Goal: Communication & Community: Answer question/provide support

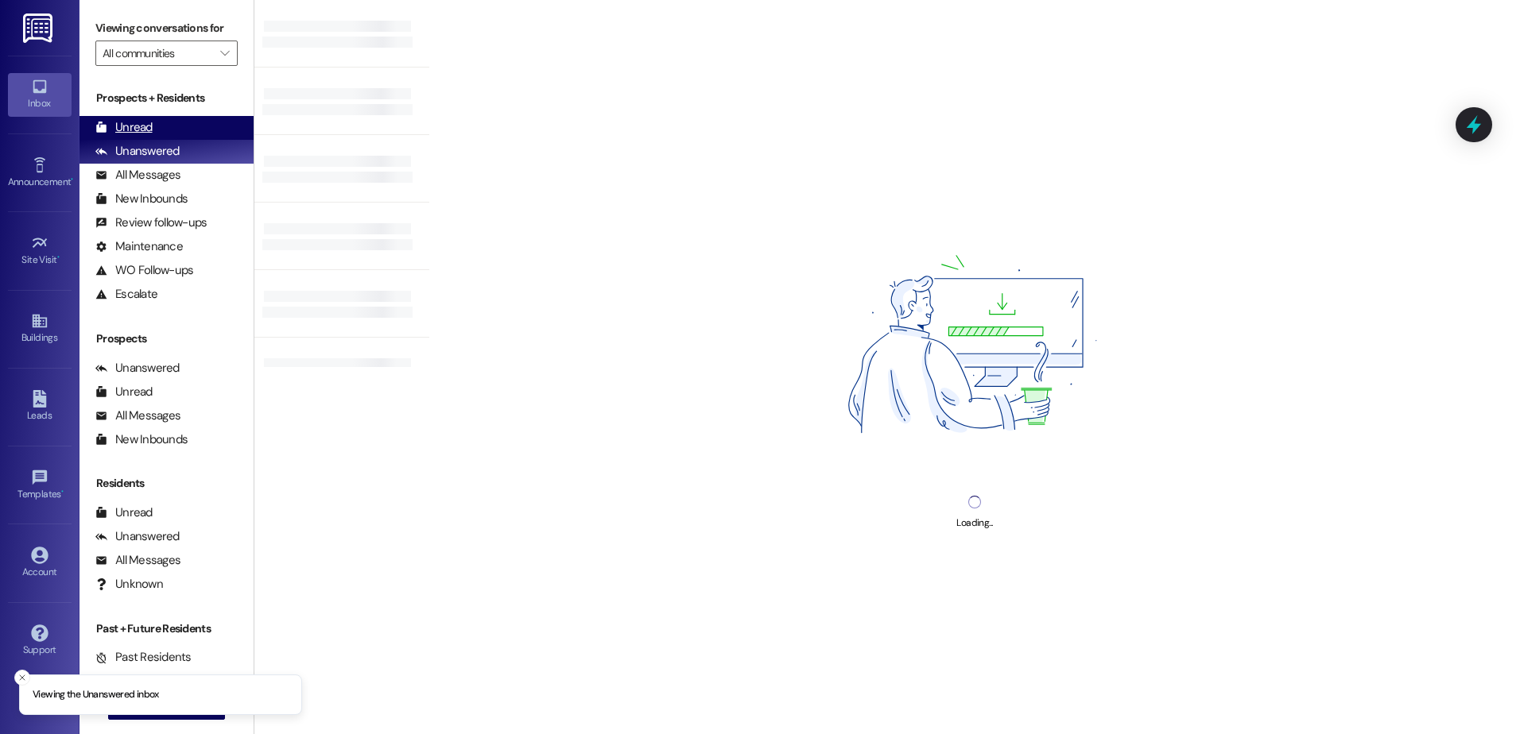
click at [174, 131] on div "Unread (0)" at bounding box center [166, 128] width 174 height 24
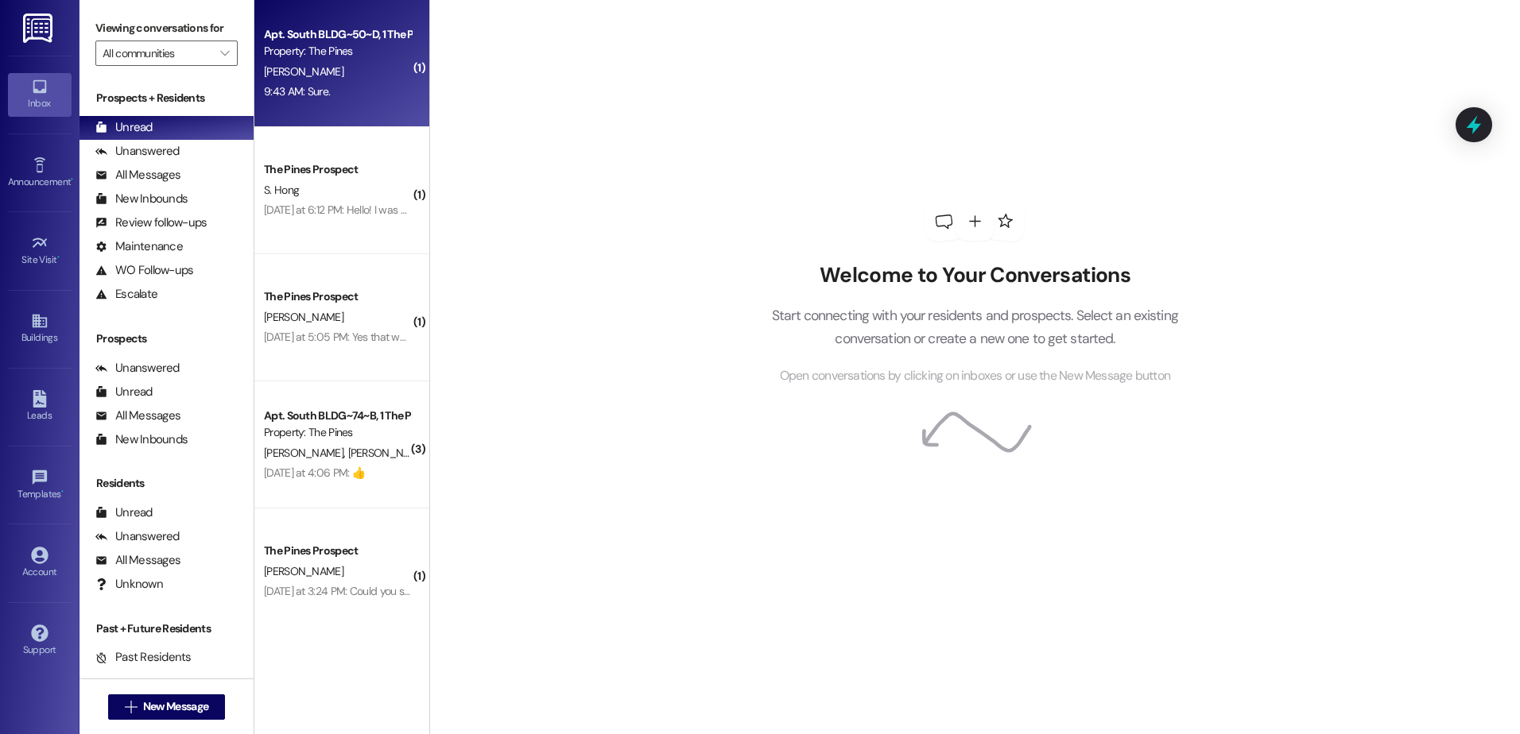
click at [343, 89] on div "9:43 AM: Sure. 9:43 AM: Sure." at bounding box center [337, 92] width 150 height 20
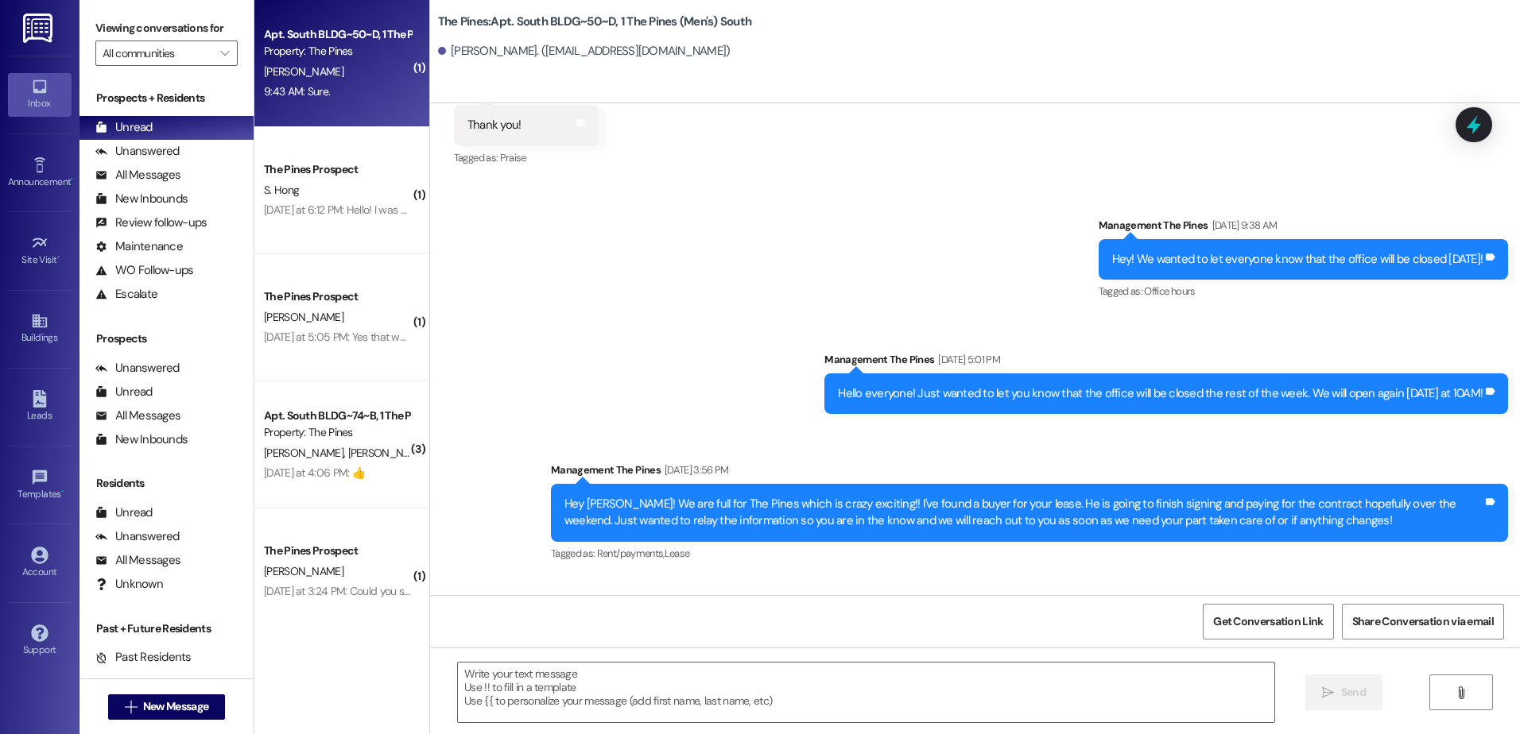
scroll to position [6857, 0]
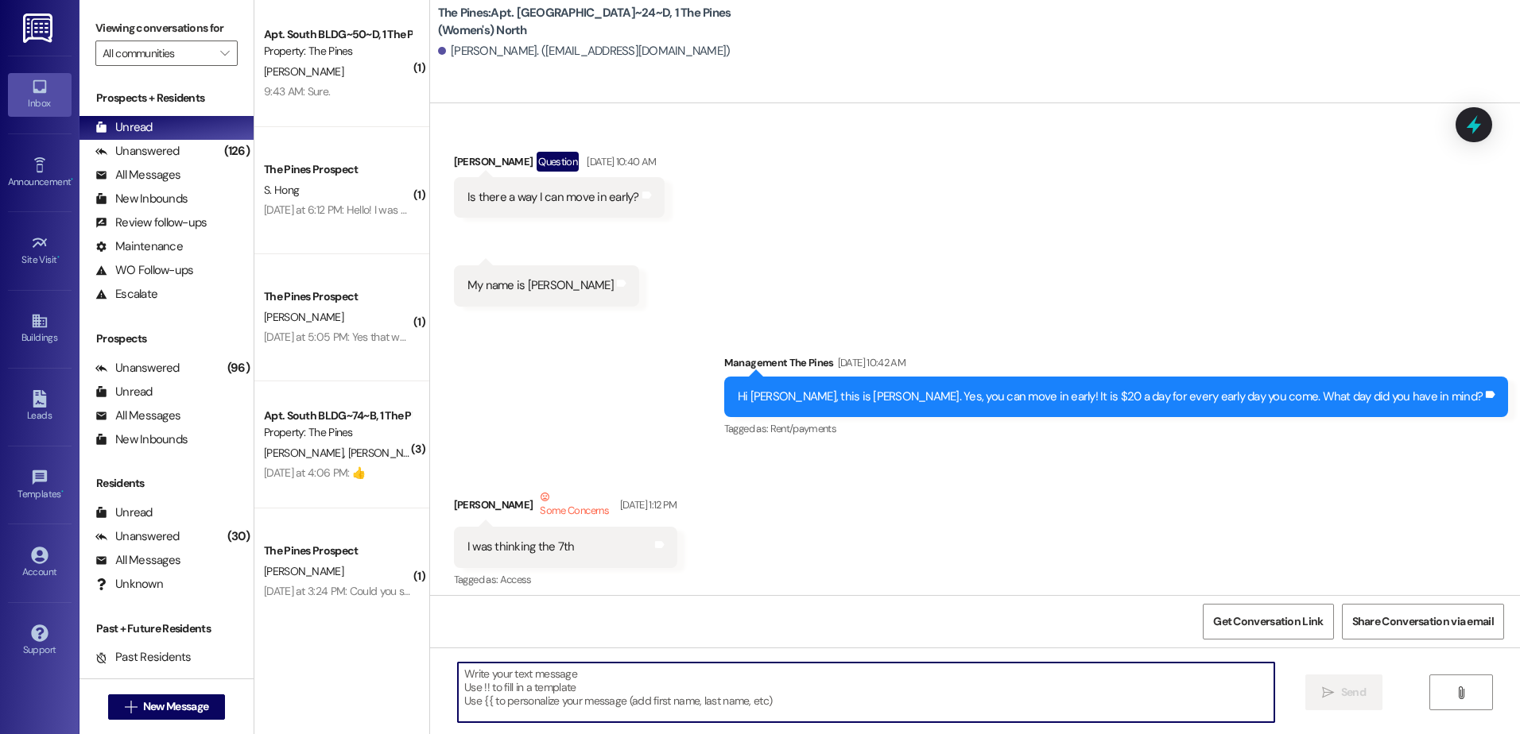
scroll to position [122948, 0]
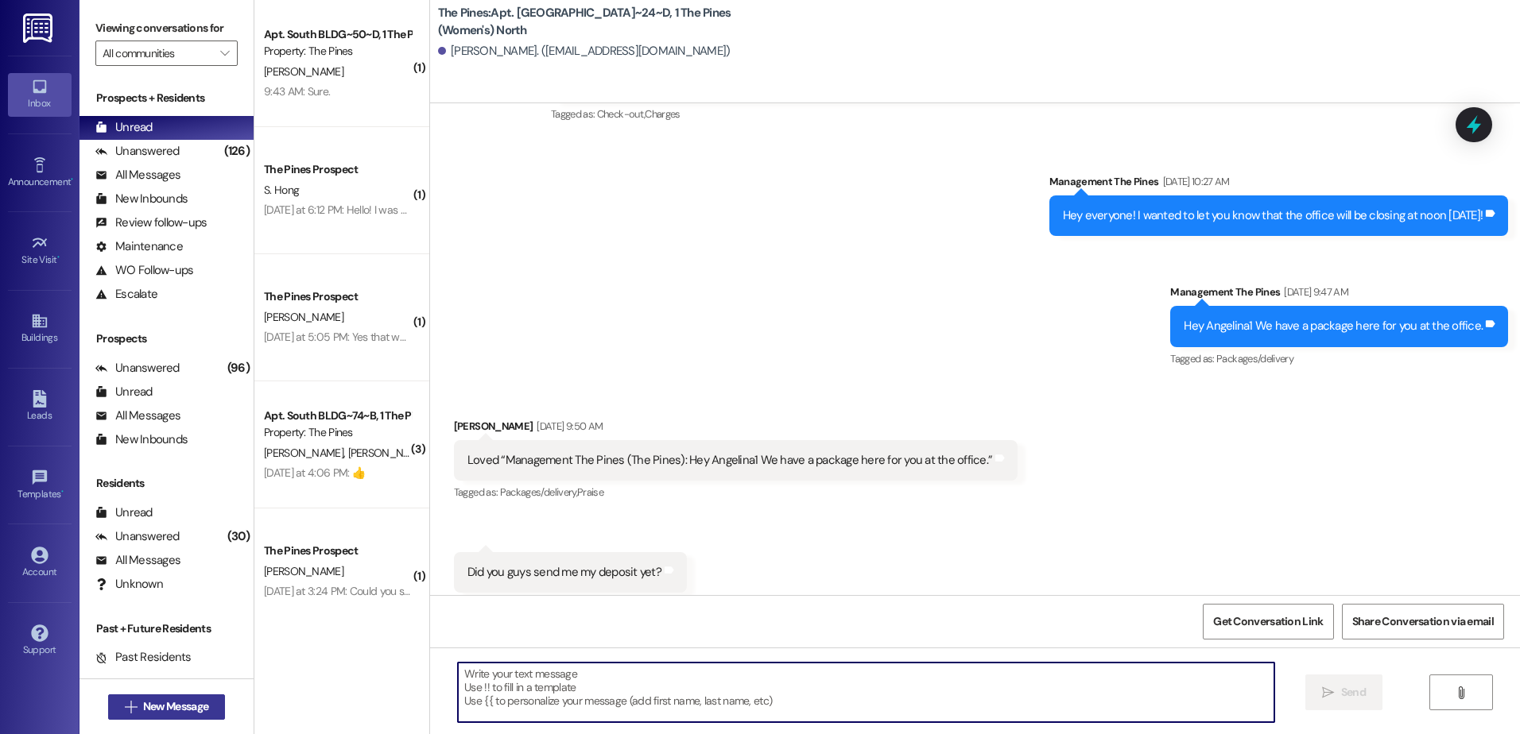
click at [143, 699] on span "New Message" at bounding box center [175, 707] width 65 height 17
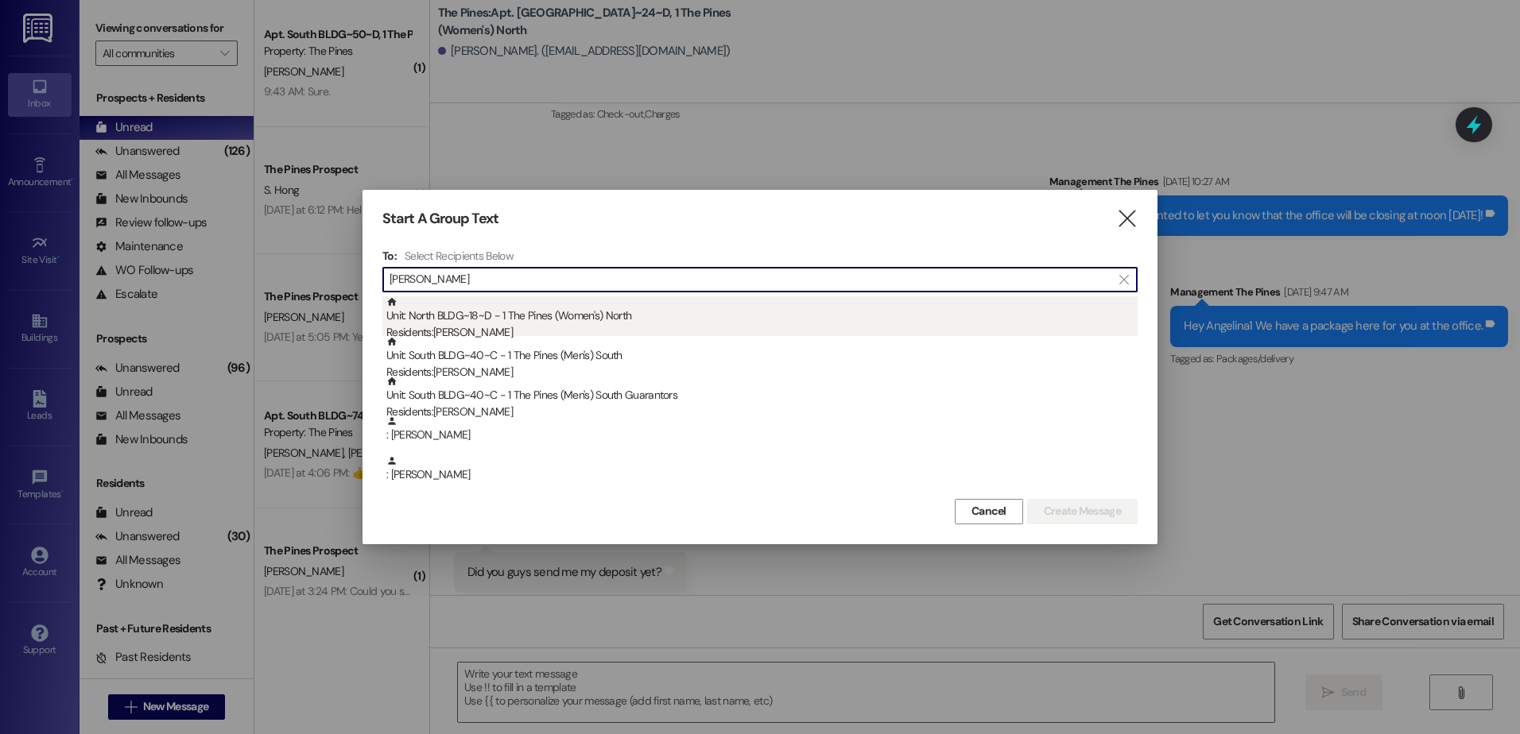
type input "[PERSON_NAME]"
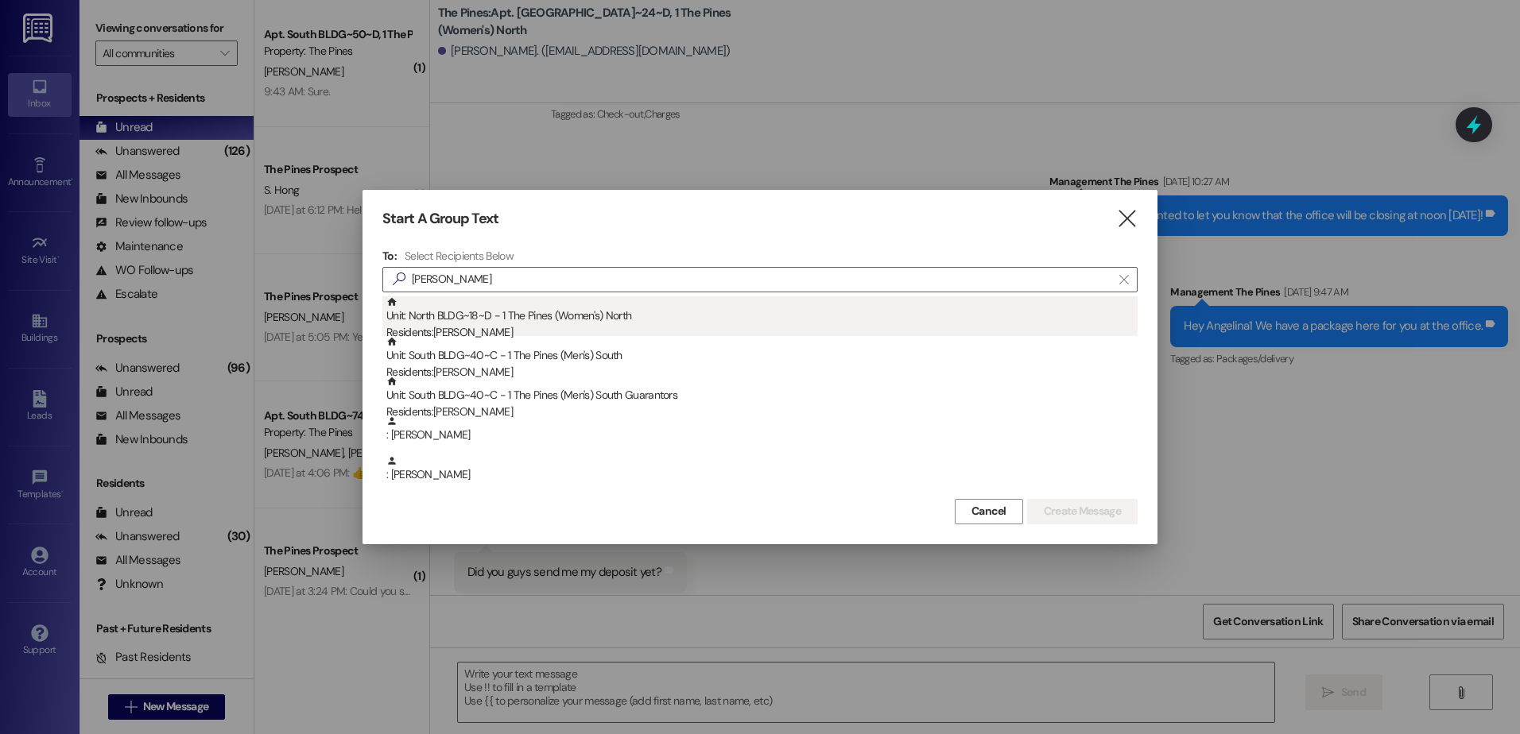
click at [465, 308] on div "Unit: [GEOGRAPHIC_DATA]~18~D - 1 The Pines (Women's) [DEMOGRAPHIC_DATA] Residen…" at bounding box center [761, 318] width 751 height 45
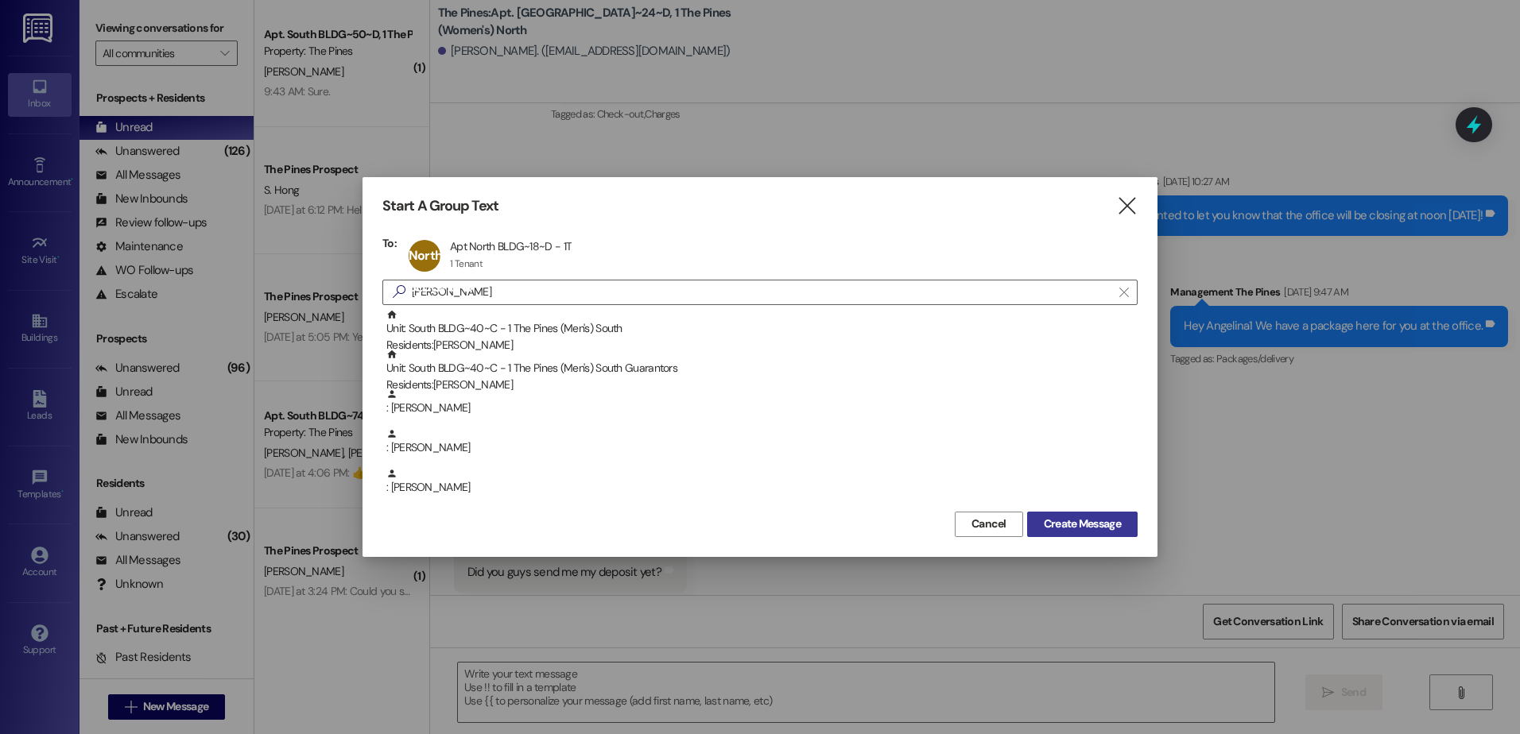
click at [1095, 521] on span "Create Message" at bounding box center [1082, 524] width 77 height 17
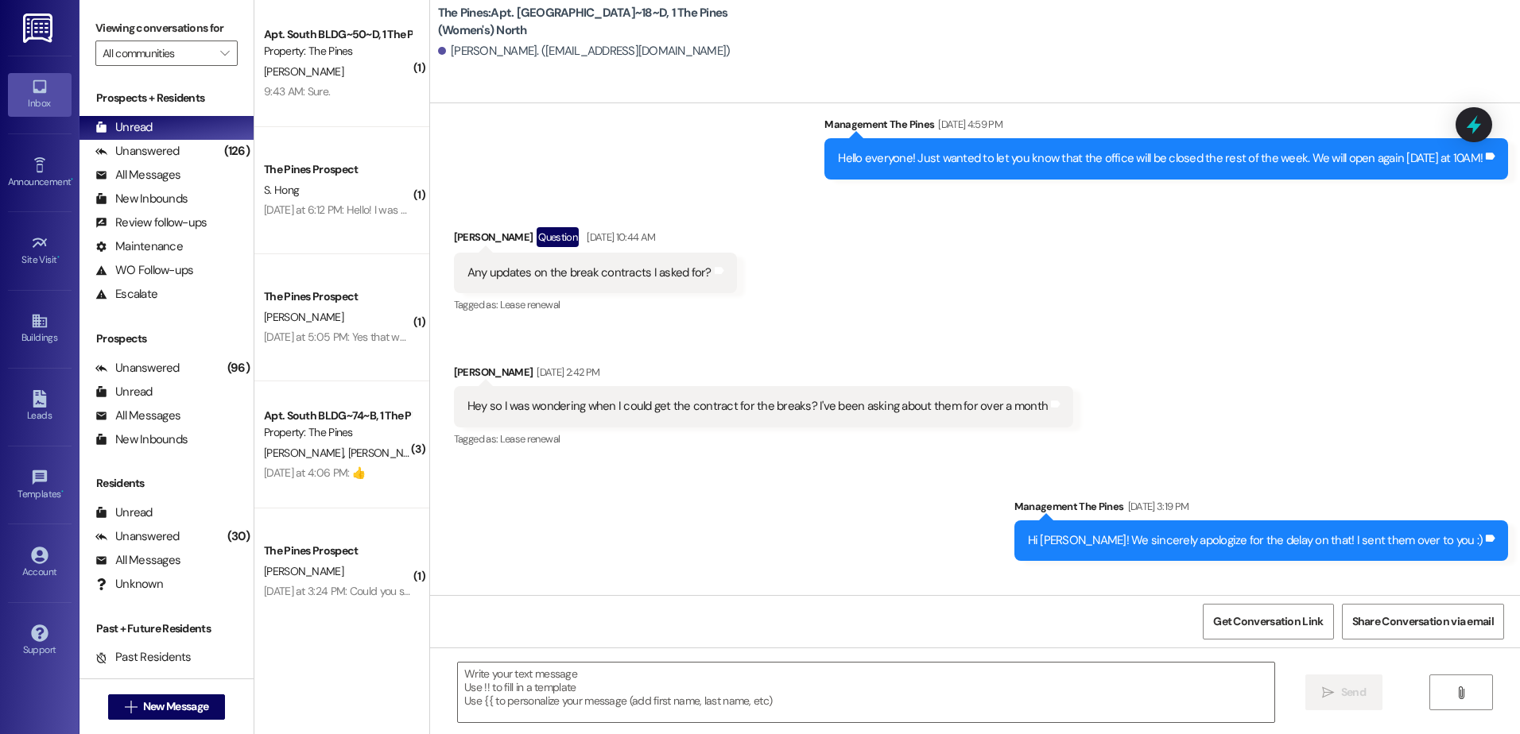
scroll to position [97074, 0]
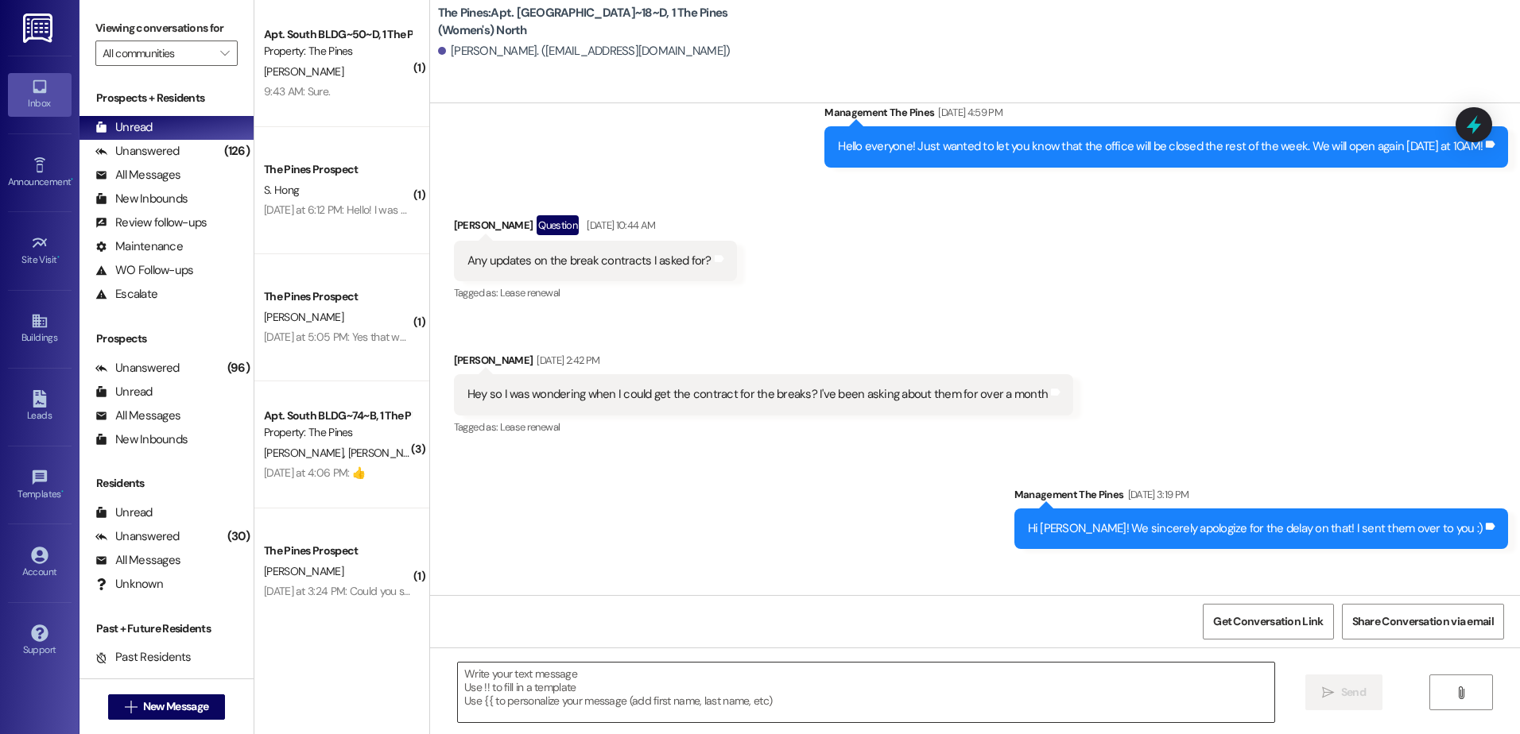
click at [671, 689] on textarea at bounding box center [865, 693] width 815 height 60
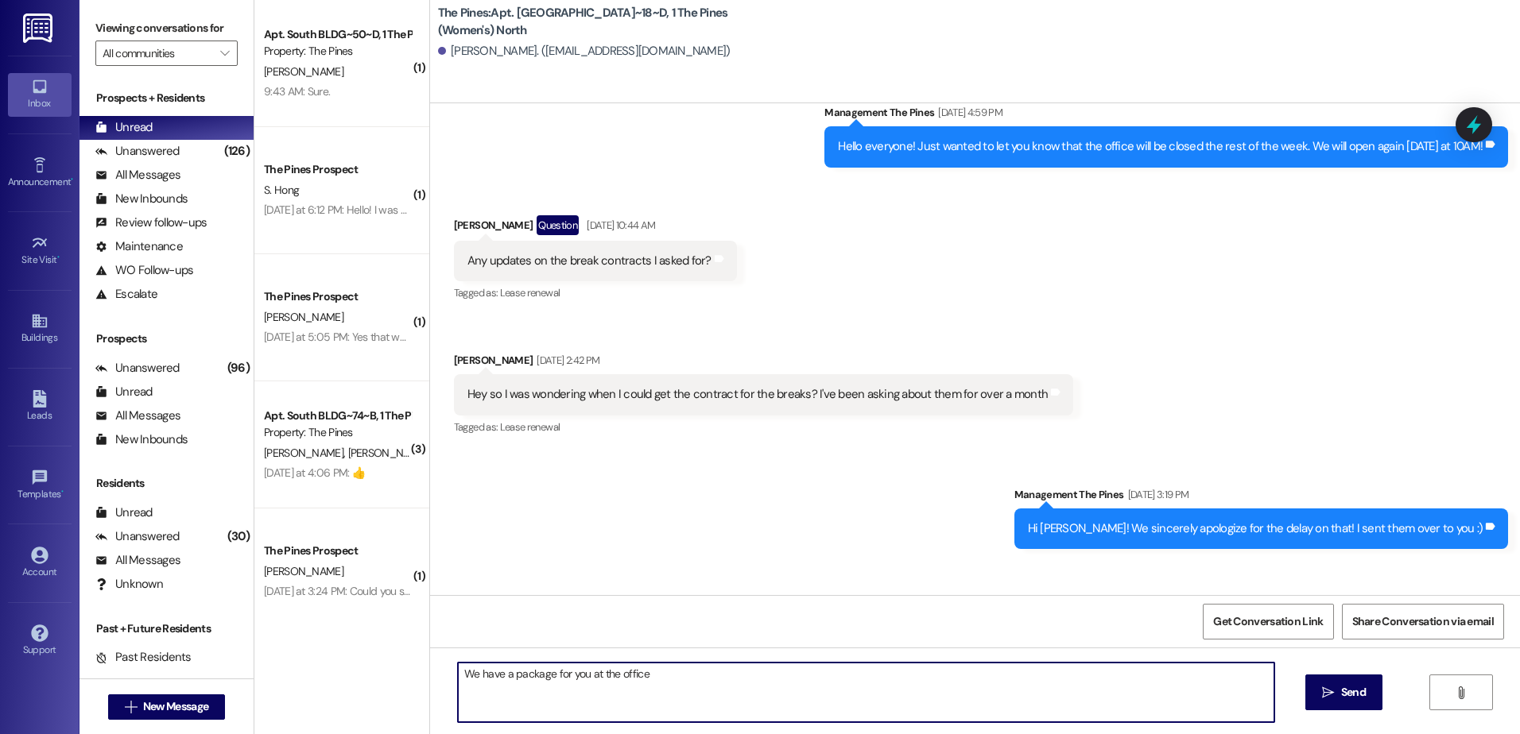
type textarea "We have a package for you at the office!"
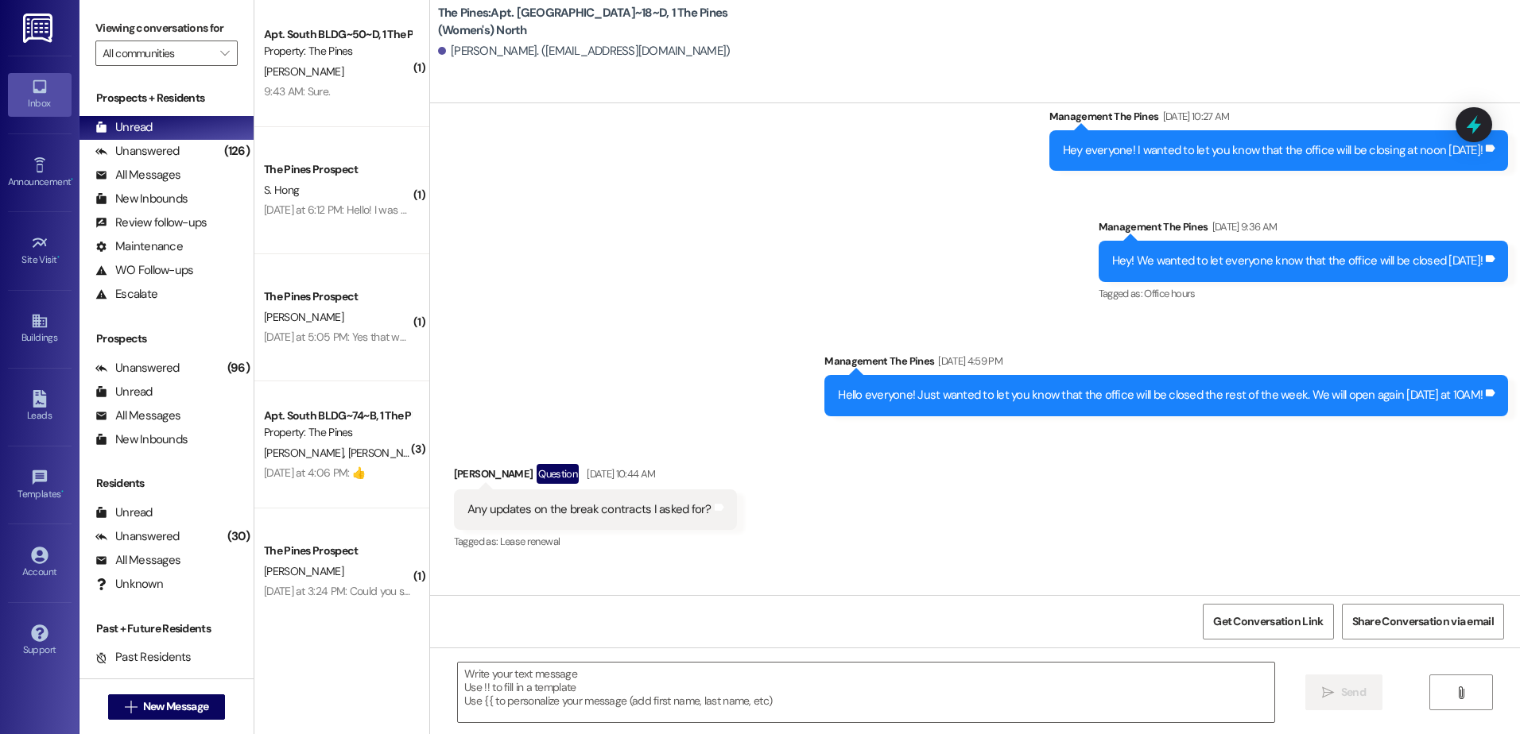
scroll to position [97184, 0]
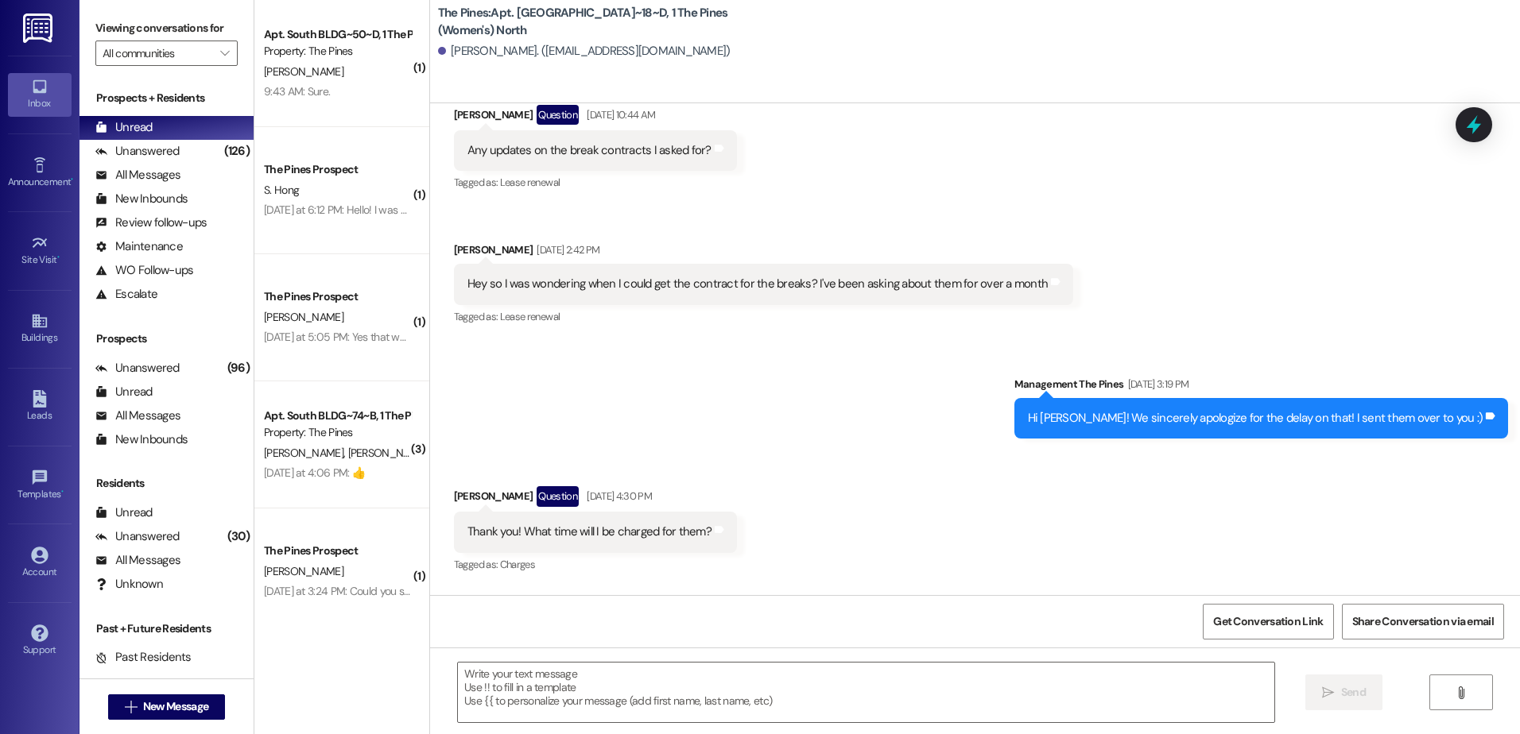
click at [430, 588] on div "Announcement, sent via SMS Management The Pines [DATE] 10:43 AM Hey everyone, w…" at bounding box center [975, 727] width 1090 height 279
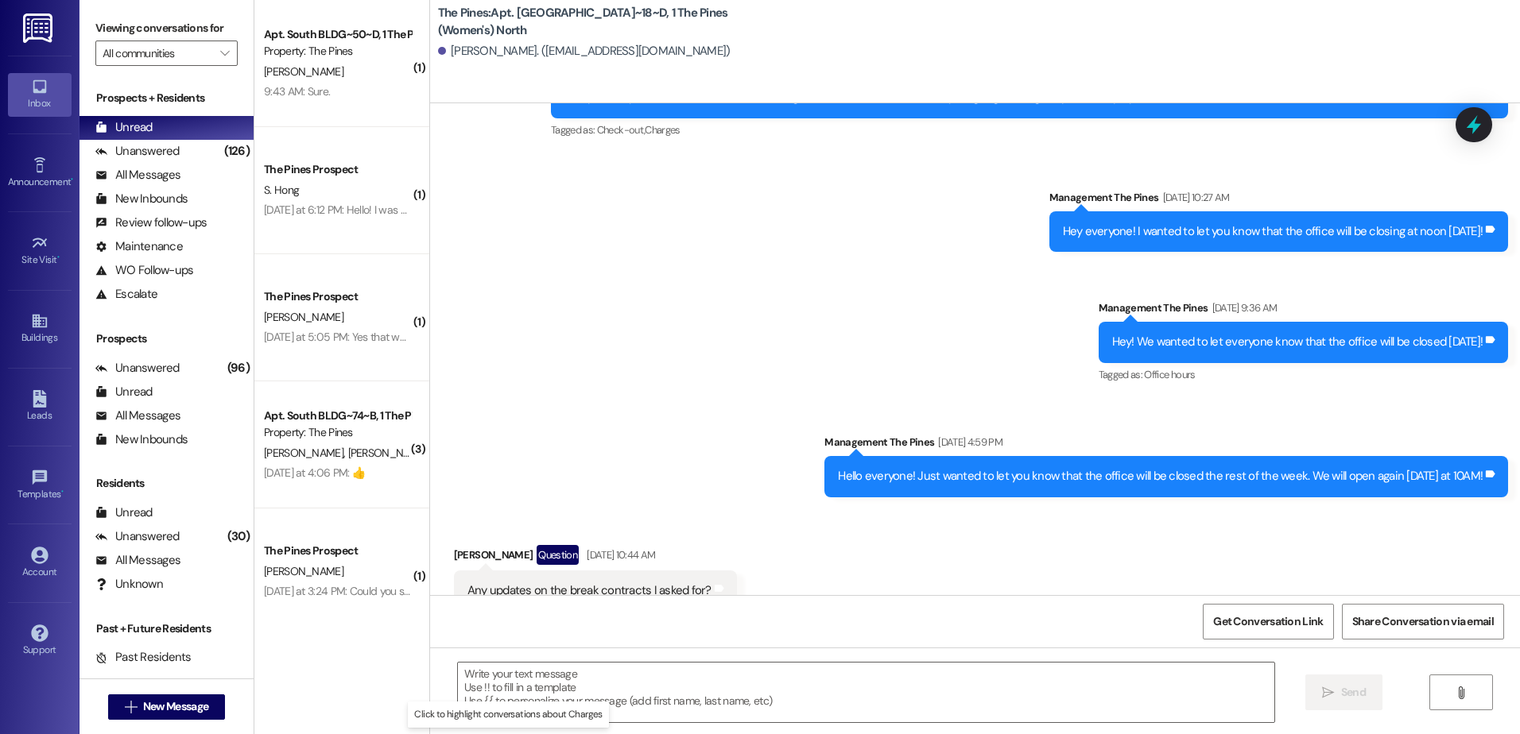
scroll to position [96628, 0]
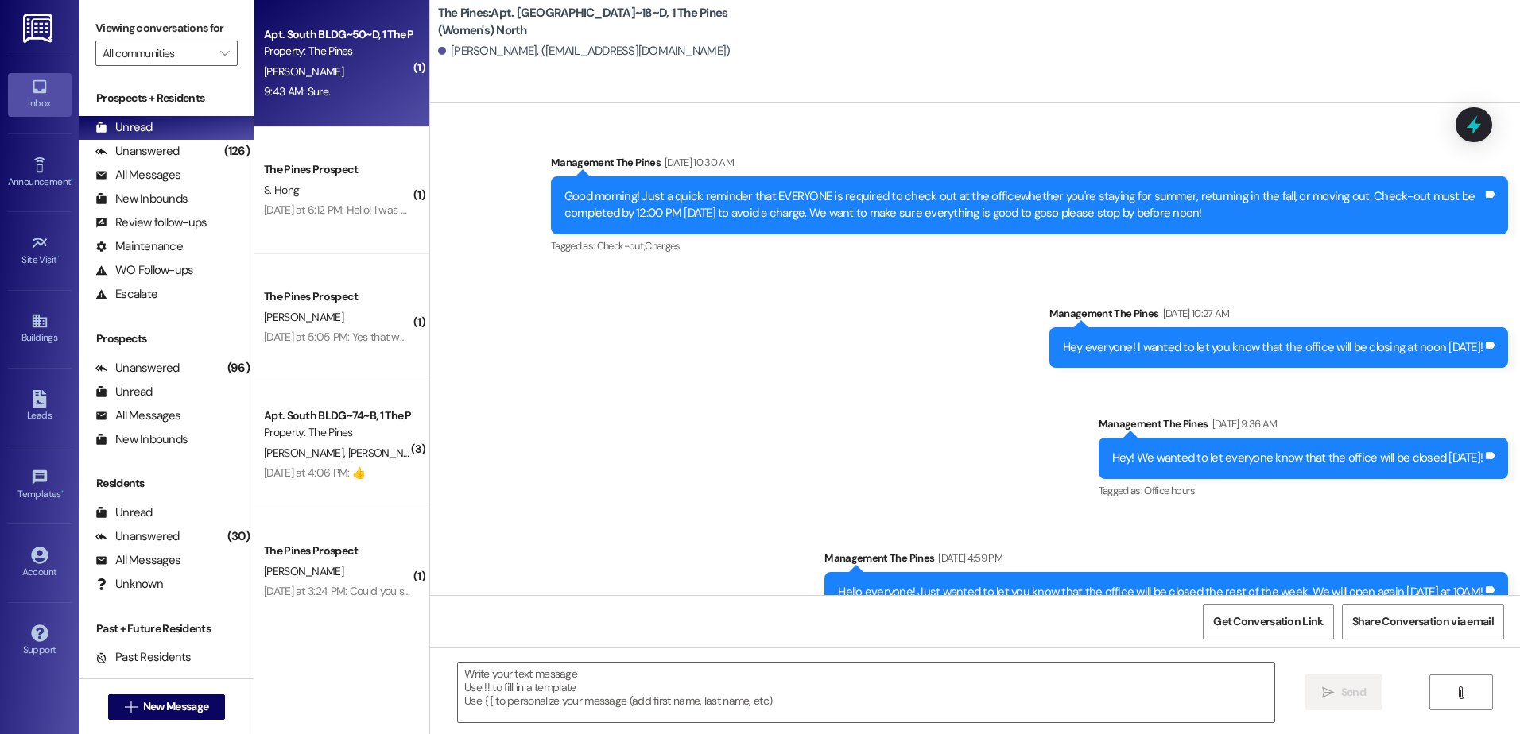
click at [332, 87] on div "9:43 AM: Sure. 9:43 AM: Sure." at bounding box center [337, 92] width 150 height 20
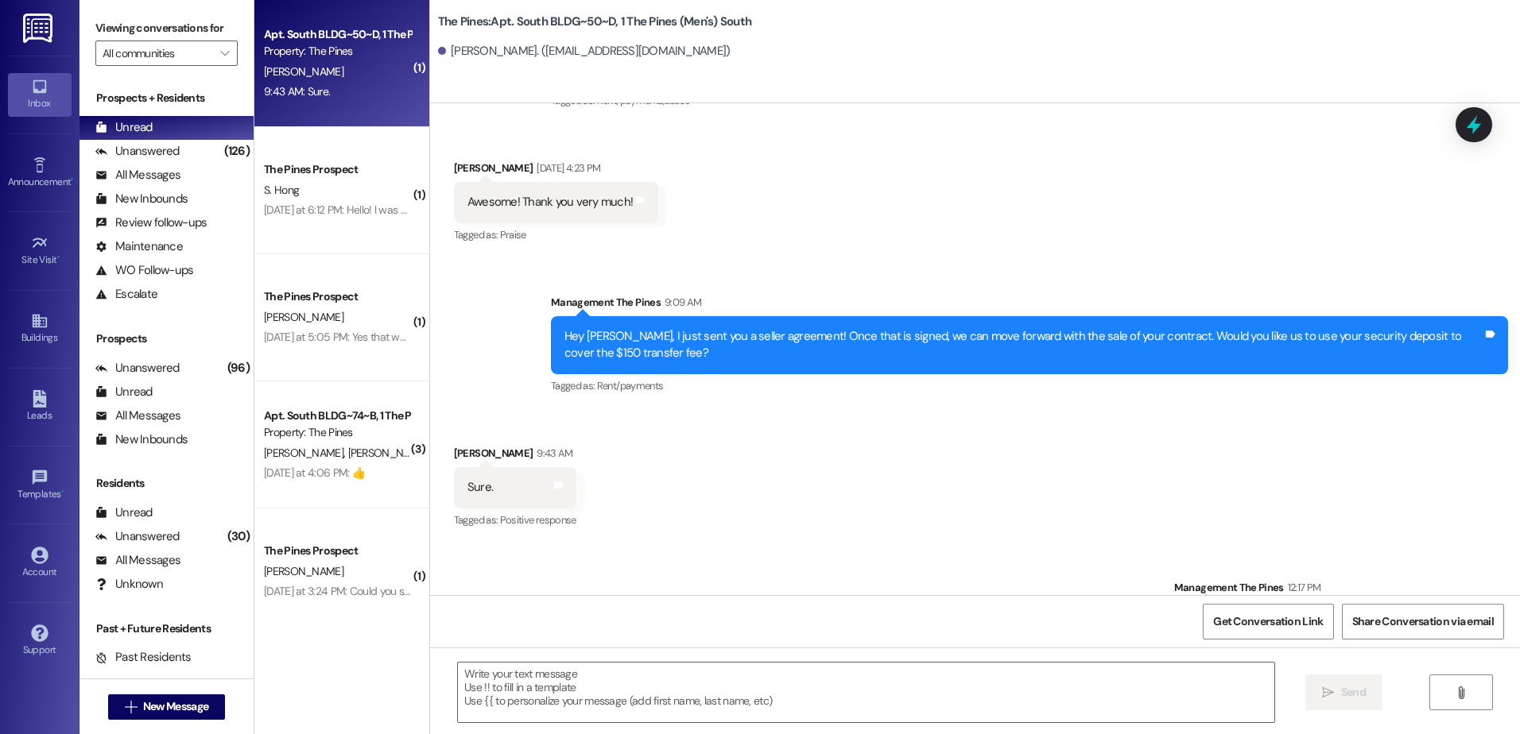
scroll to position [6968, 0]
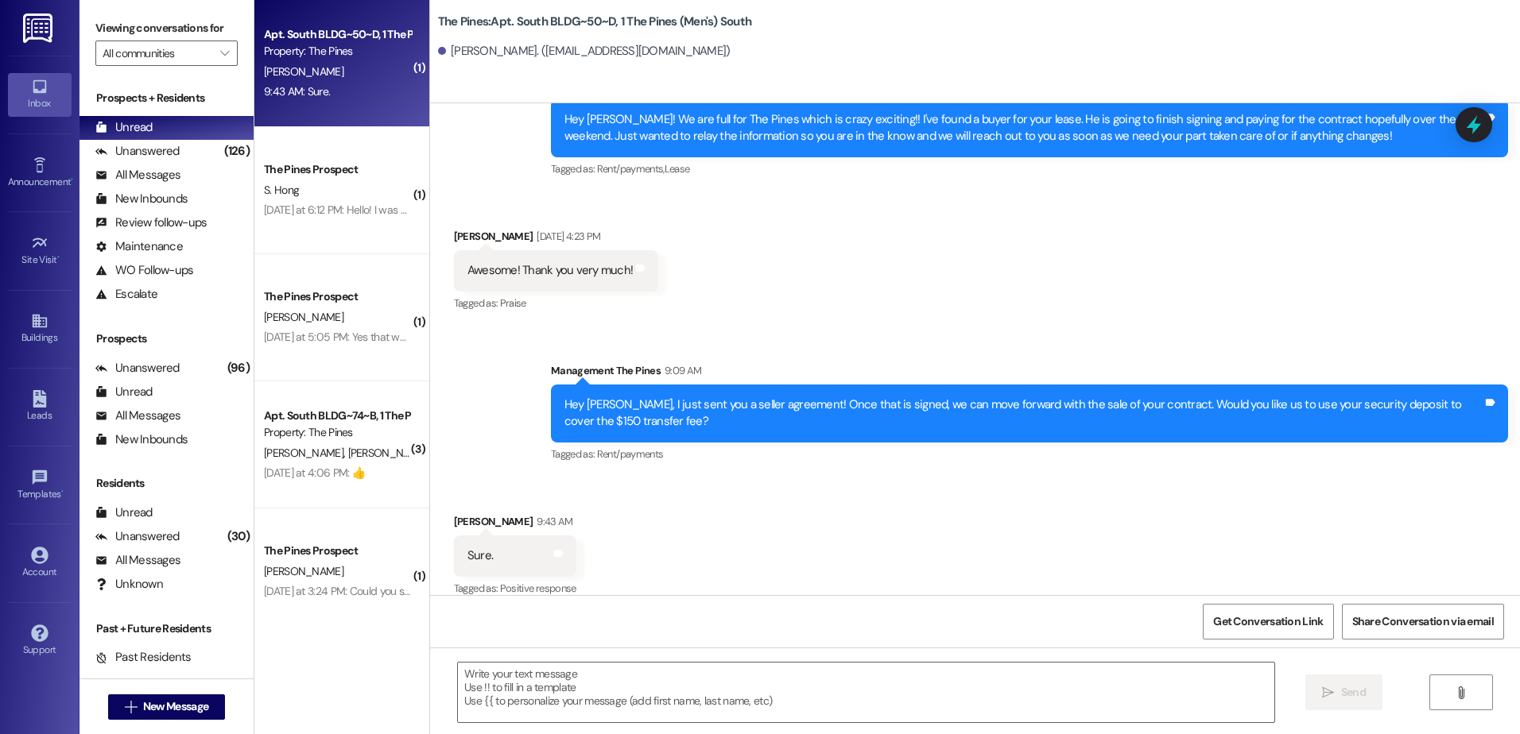
scroll to position [6858, 0]
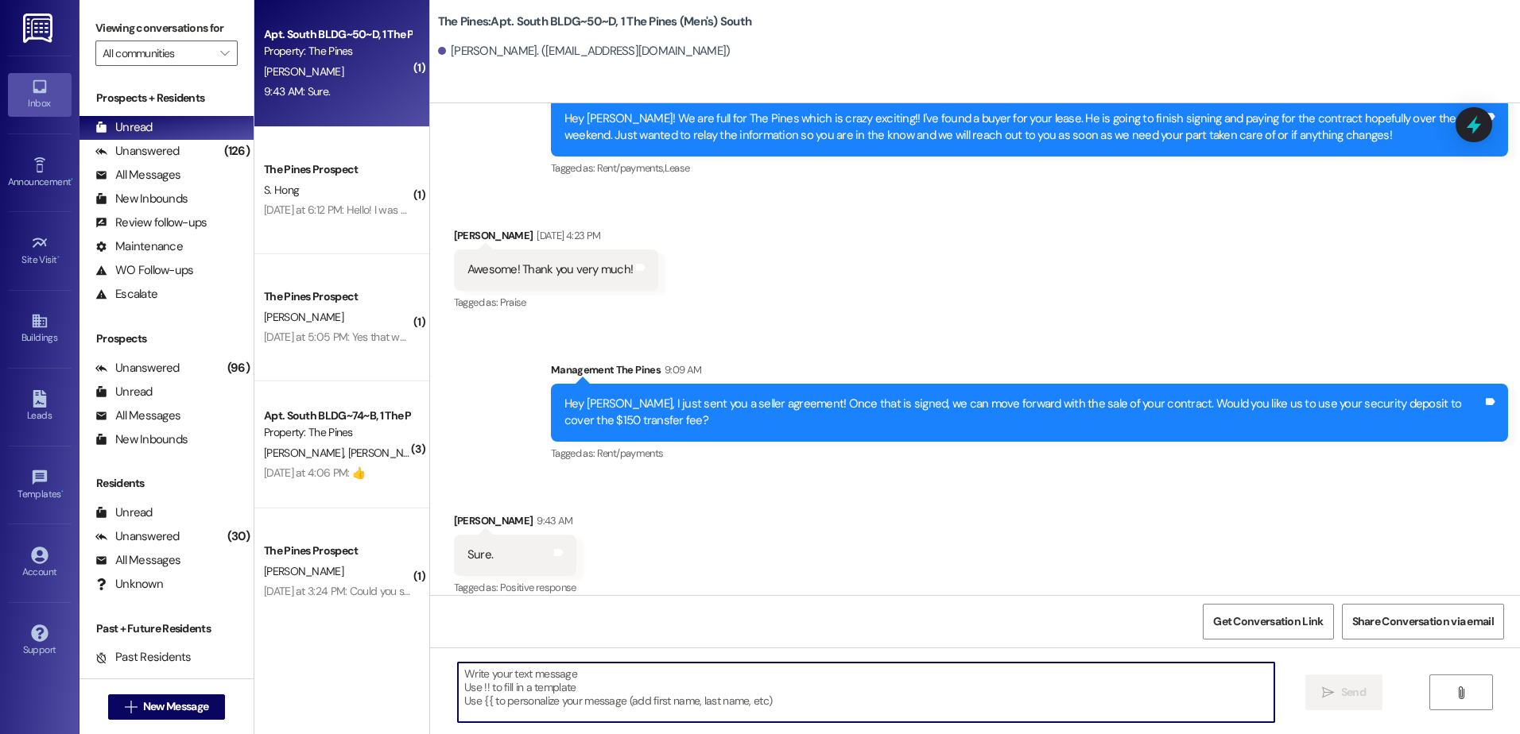
click at [567, 703] on textarea at bounding box center [865, 693] width 815 height 60
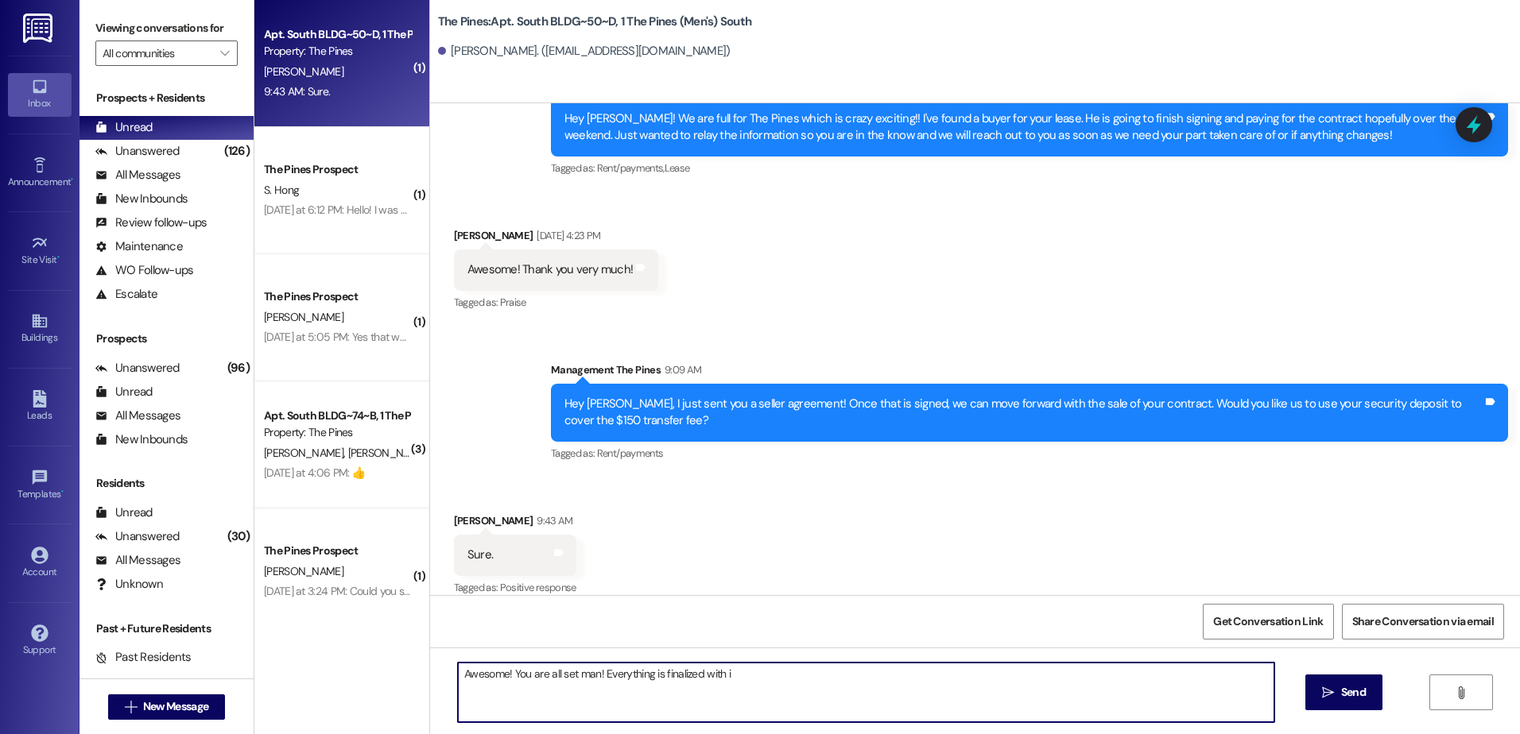
type textarea "Awesome! You are all set man! Everything is finalized with it"
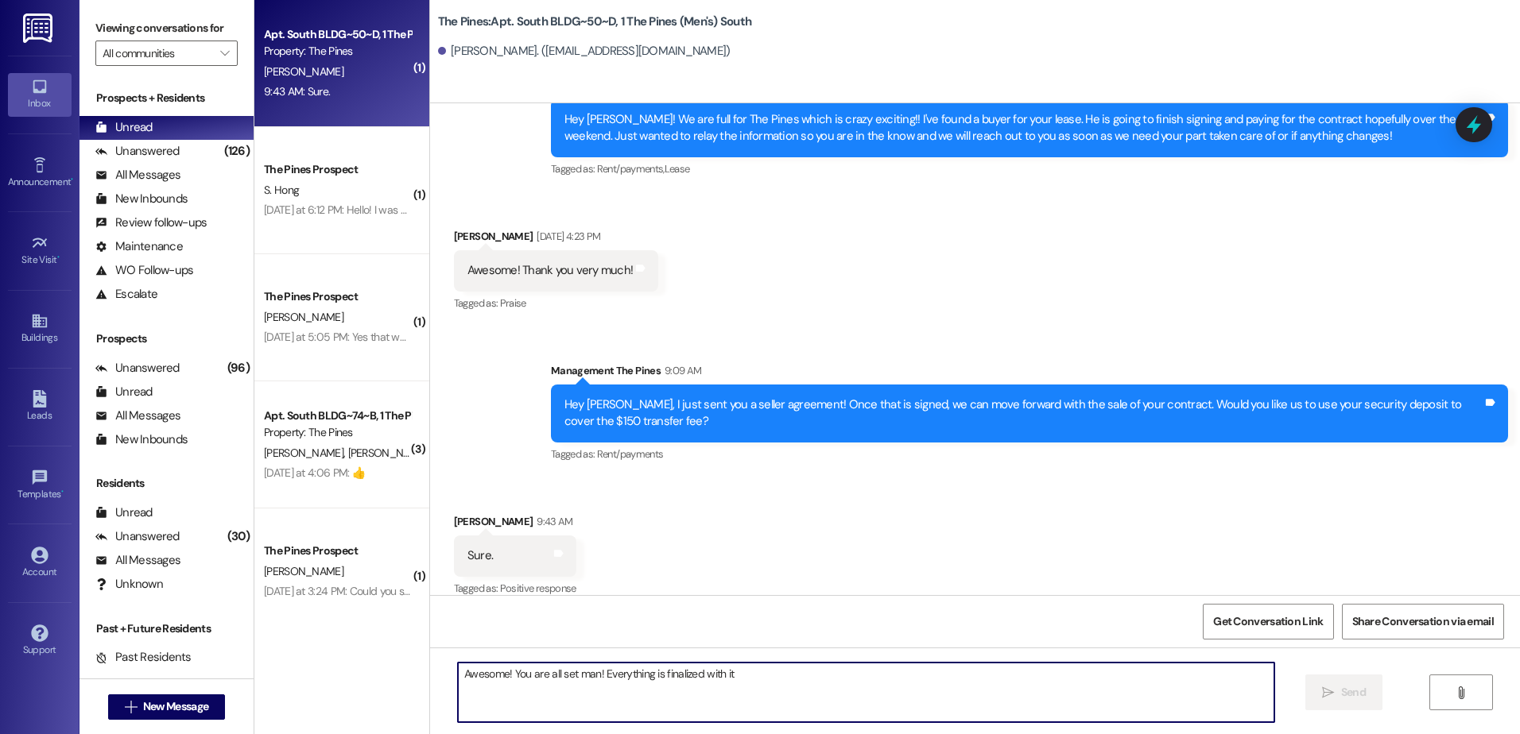
scroll to position [6968, 0]
